Goal: Check status: Check status

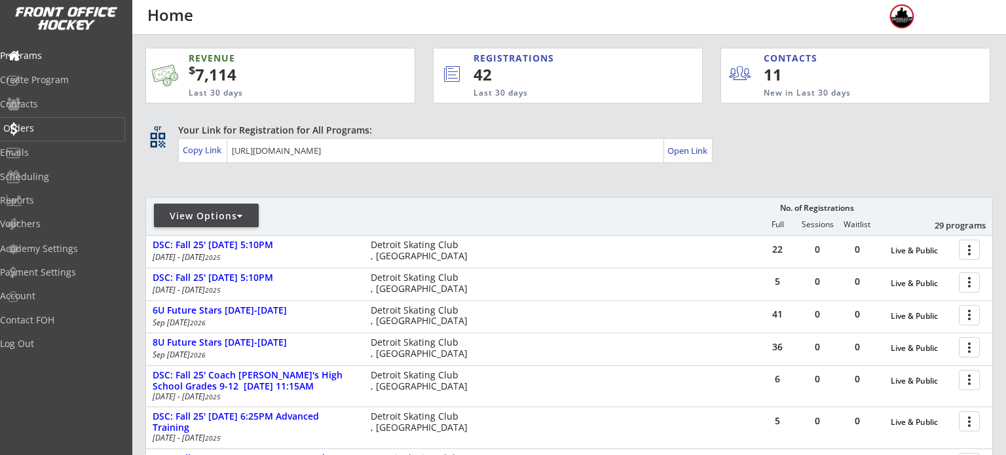
click at [49, 131] on div "Orders" at bounding box center [62, 128] width 118 height 9
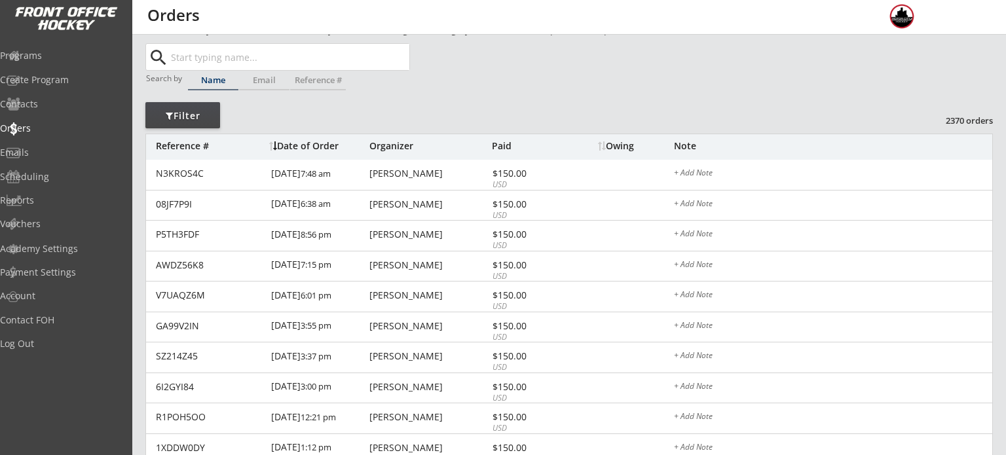
scroll to position [21, 0]
click at [41, 65] on div "Programs" at bounding box center [62, 56] width 124 height 23
click at [40, 58] on div "Programs" at bounding box center [62, 55] width 118 height 9
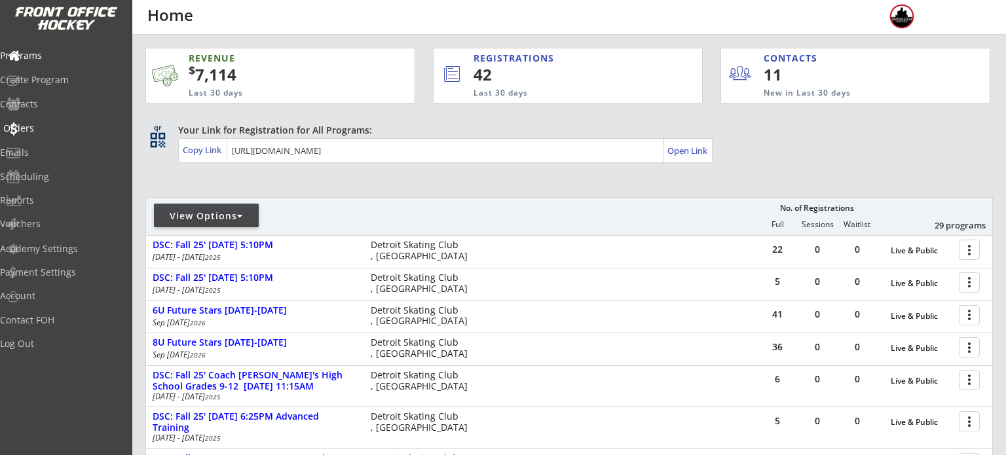
click at [56, 130] on div "Orders" at bounding box center [62, 128] width 118 height 9
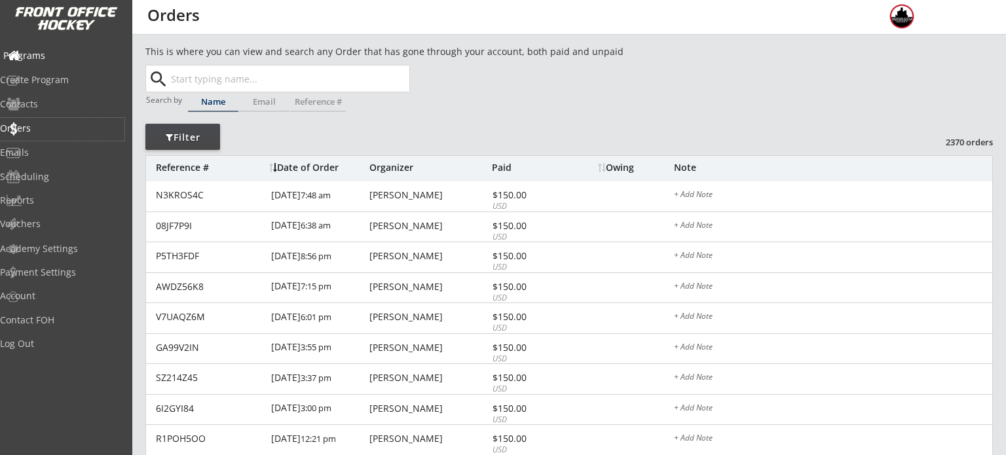
click at [48, 52] on div "Programs" at bounding box center [62, 55] width 118 height 9
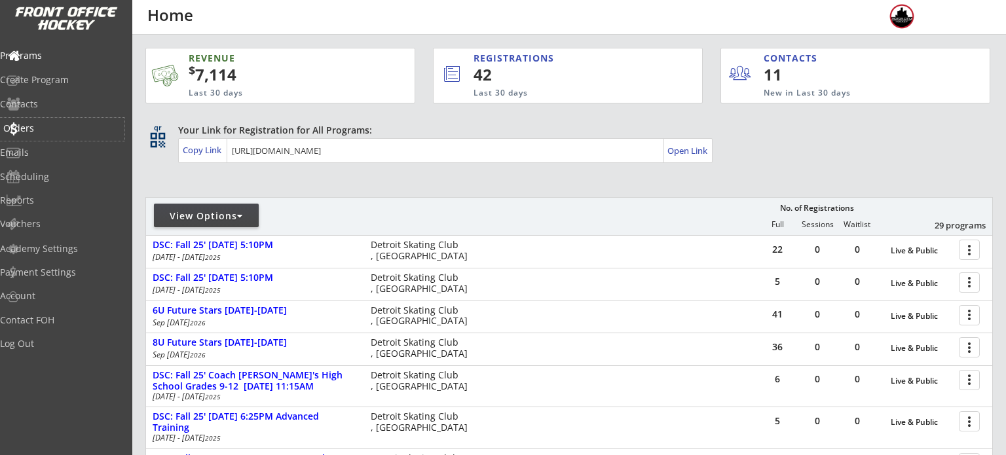
click at [48, 124] on div "Orders" at bounding box center [62, 128] width 118 height 9
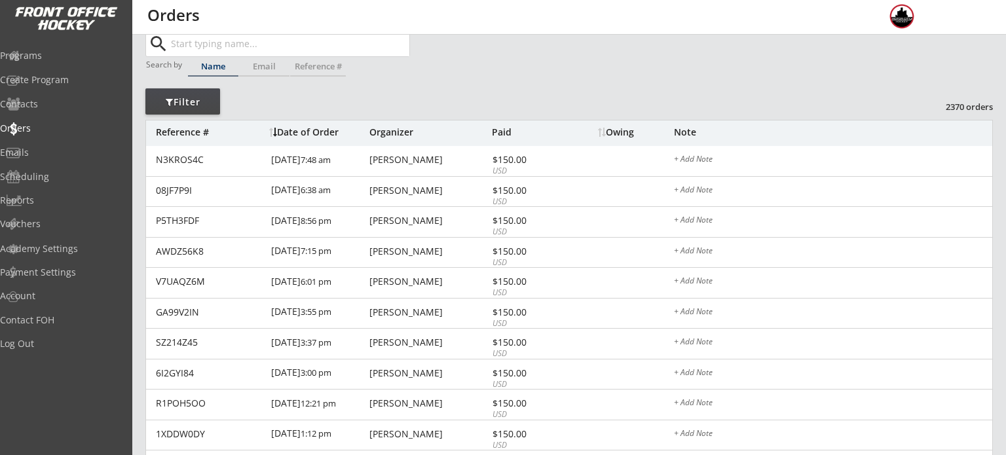
scroll to position [34, 0]
click at [72, 55] on div "Programs" at bounding box center [62, 55] width 118 height 9
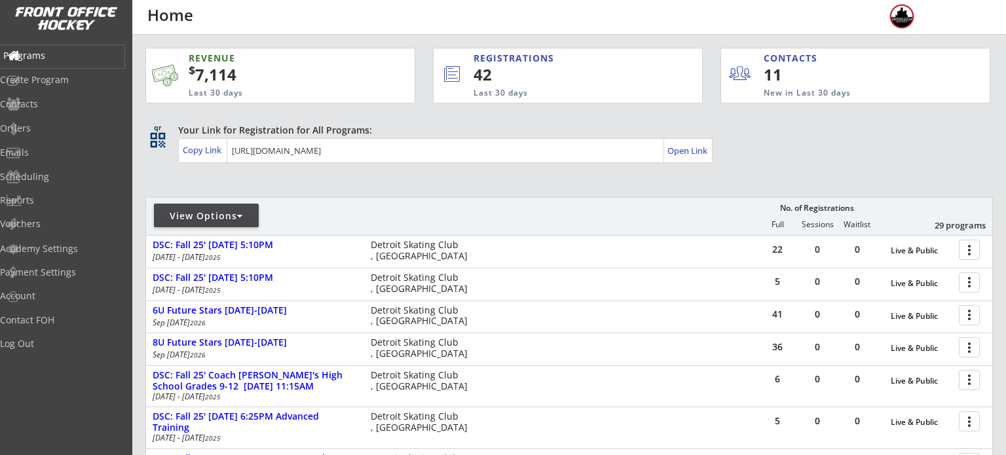
click at [41, 59] on div "Programs" at bounding box center [62, 55] width 118 height 9
click at [50, 134] on div "Orders" at bounding box center [62, 129] width 124 height 23
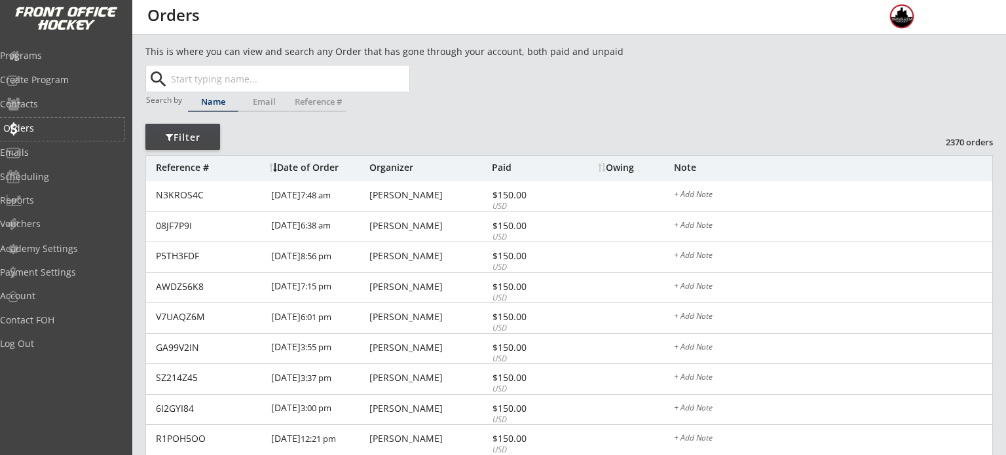
click at [68, 125] on div "Orders" at bounding box center [62, 128] width 118 height 9
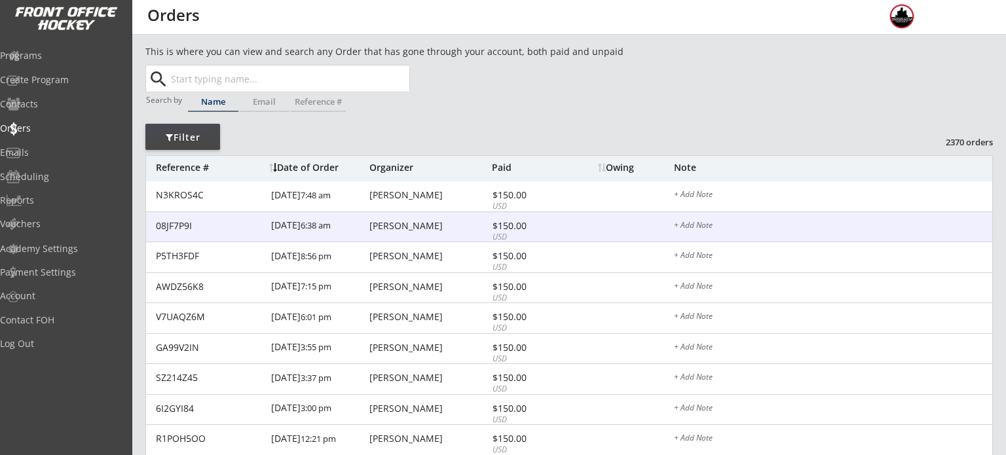
scroll to position [50, 0]
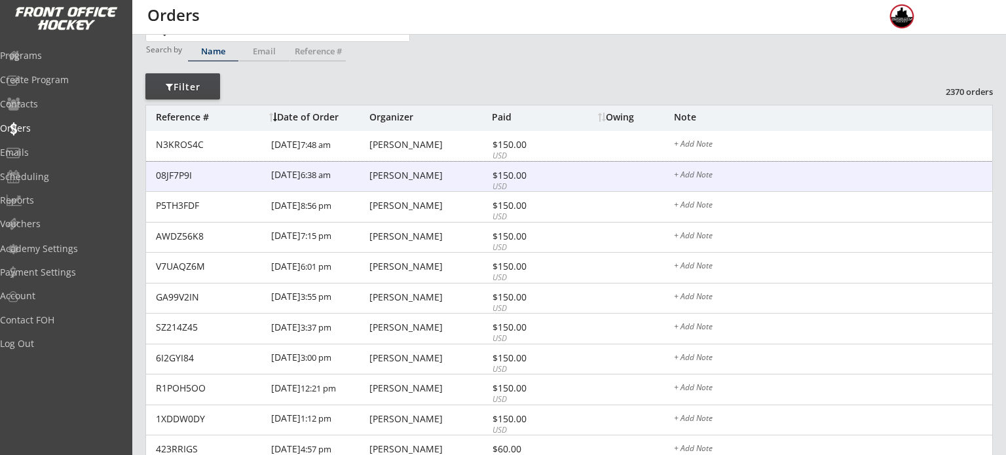
click at [416, 173] on div "[PERSON_NAME]" at bounding box center [428, 175] width 119 height 9
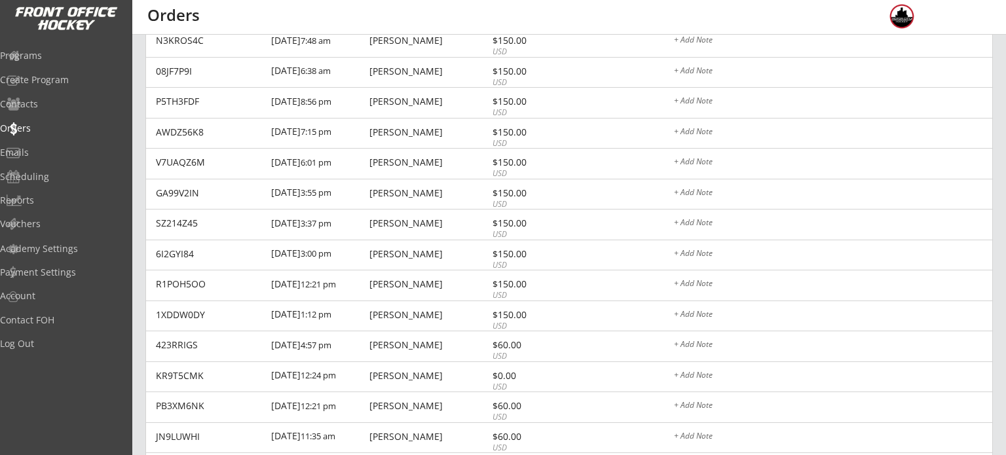
scroll to position [151, 0]
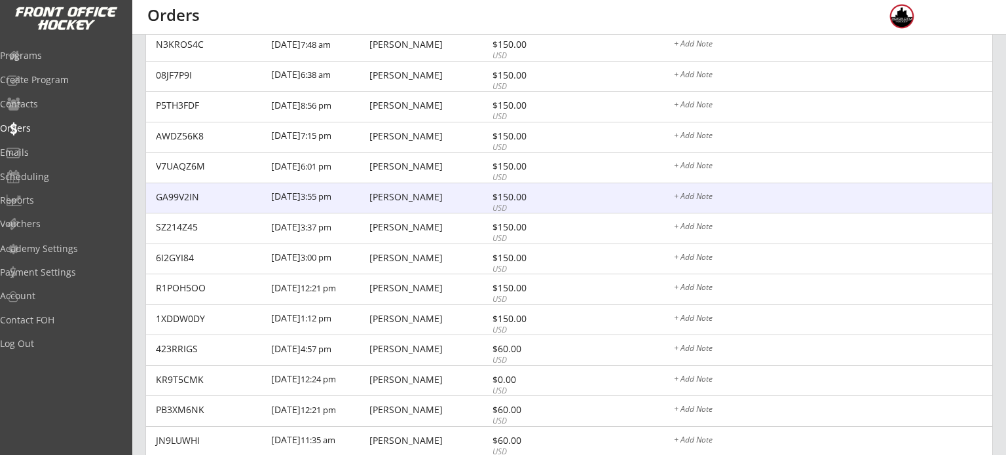
click at [428, 201] on div "[PERSON_NAME]" at bounding box center [428, 198] width 119 height 10
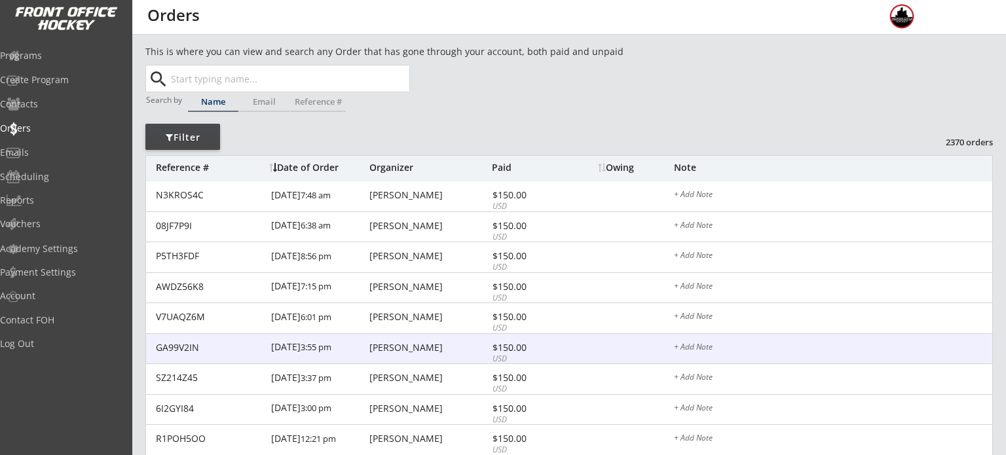
scroll to position [151, 0]
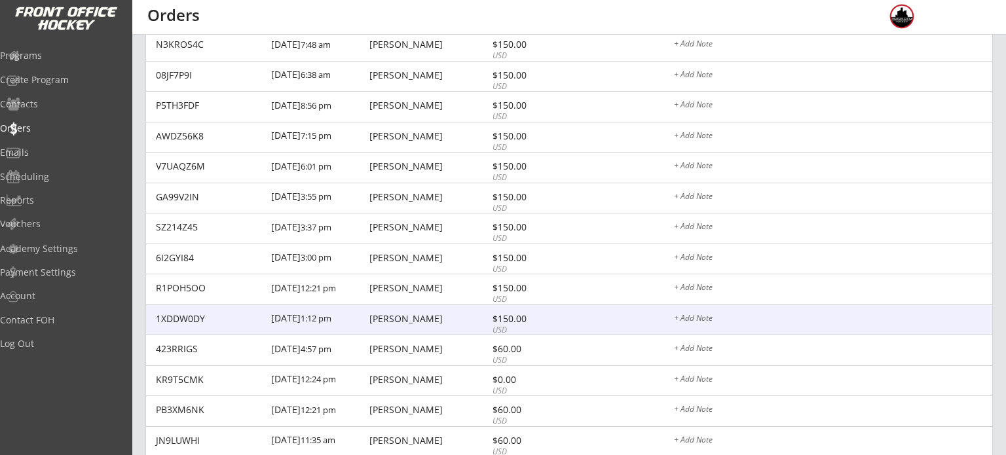
click at [435, 318] on div "[PERSON_NAME]" at bounding box center [428, 318] width 119 height 9
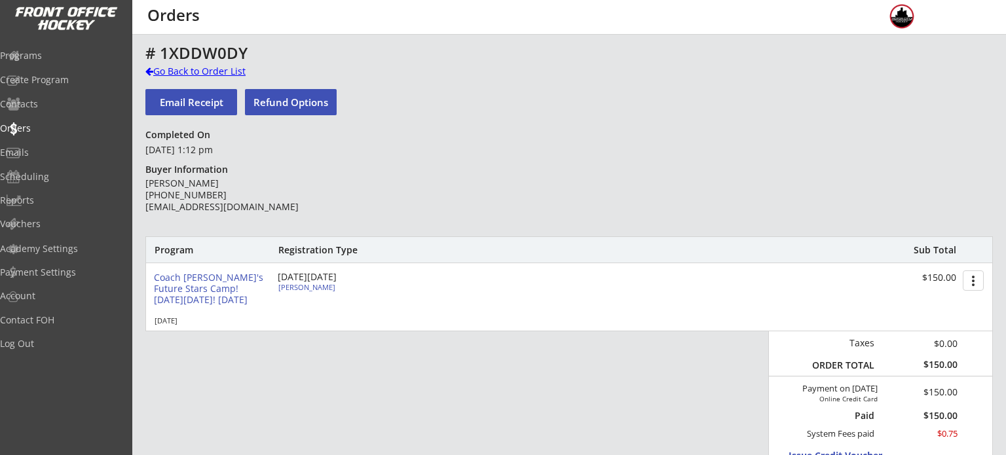
click at [217, 71] on div "Go Back to Order List" at bounding box center [212, 71] width 135 height 13
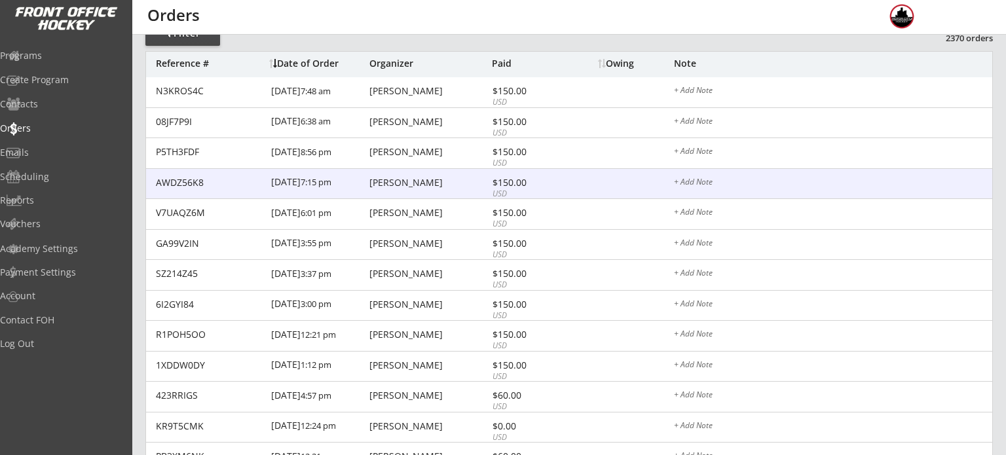
scroll to position [105, 0]
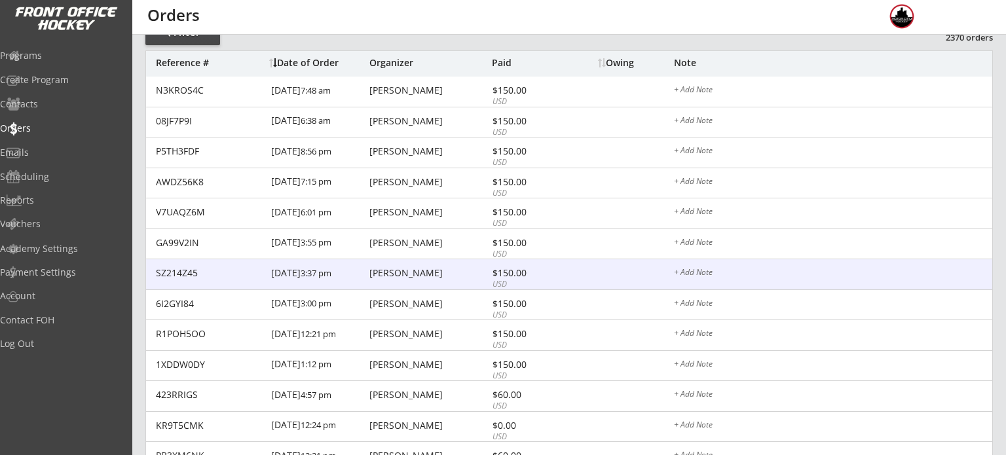
click at [460, 121] on div "[PERSON_NAME]" at bounding box center [428, 121] width 119 height 9
